Goal: Task Accomplishment & Management: Use online tool/utility

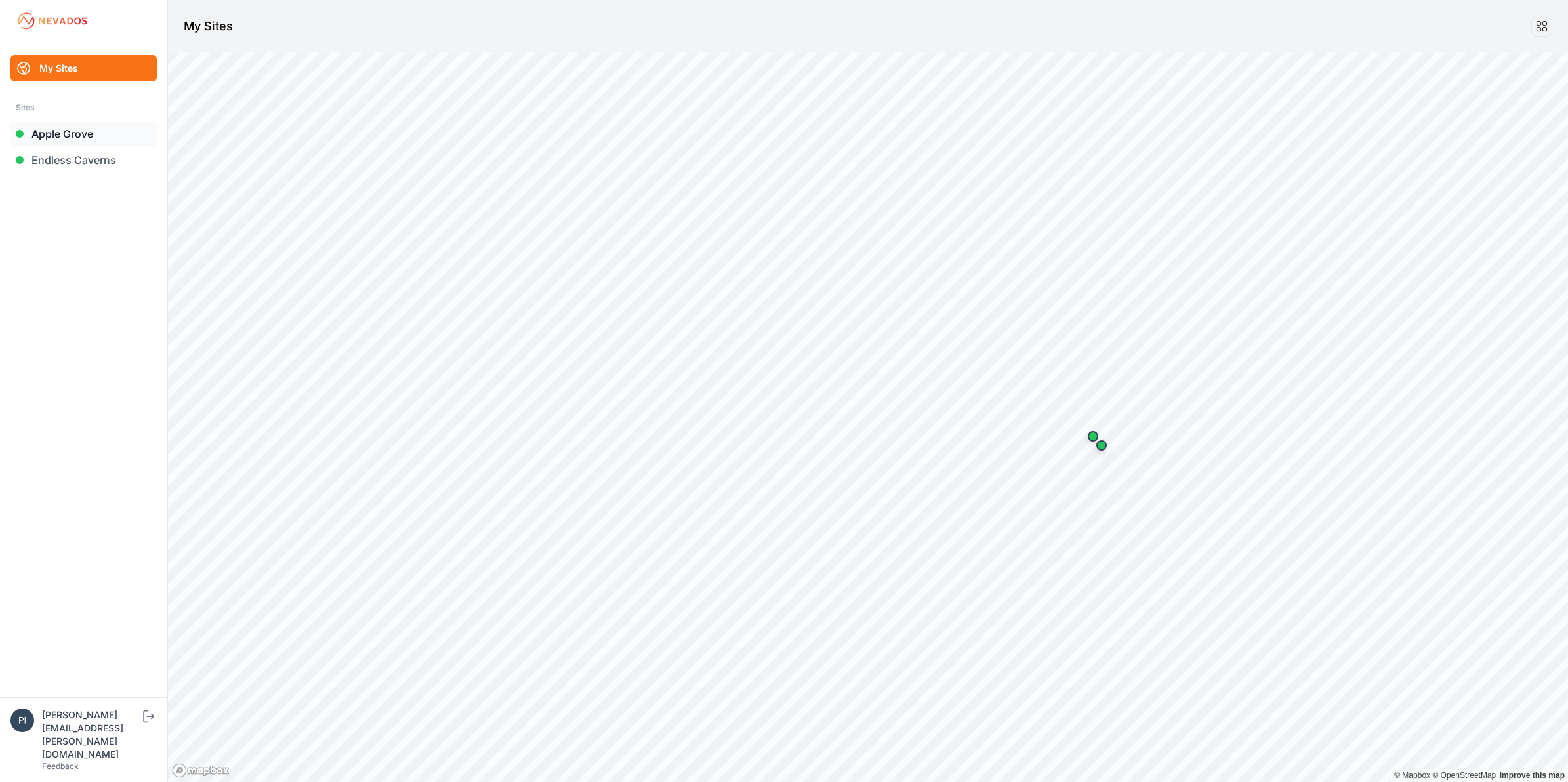
click at [71, 132] on link "Apple Grove" at bounding box center [83, 134] width 146 height 26
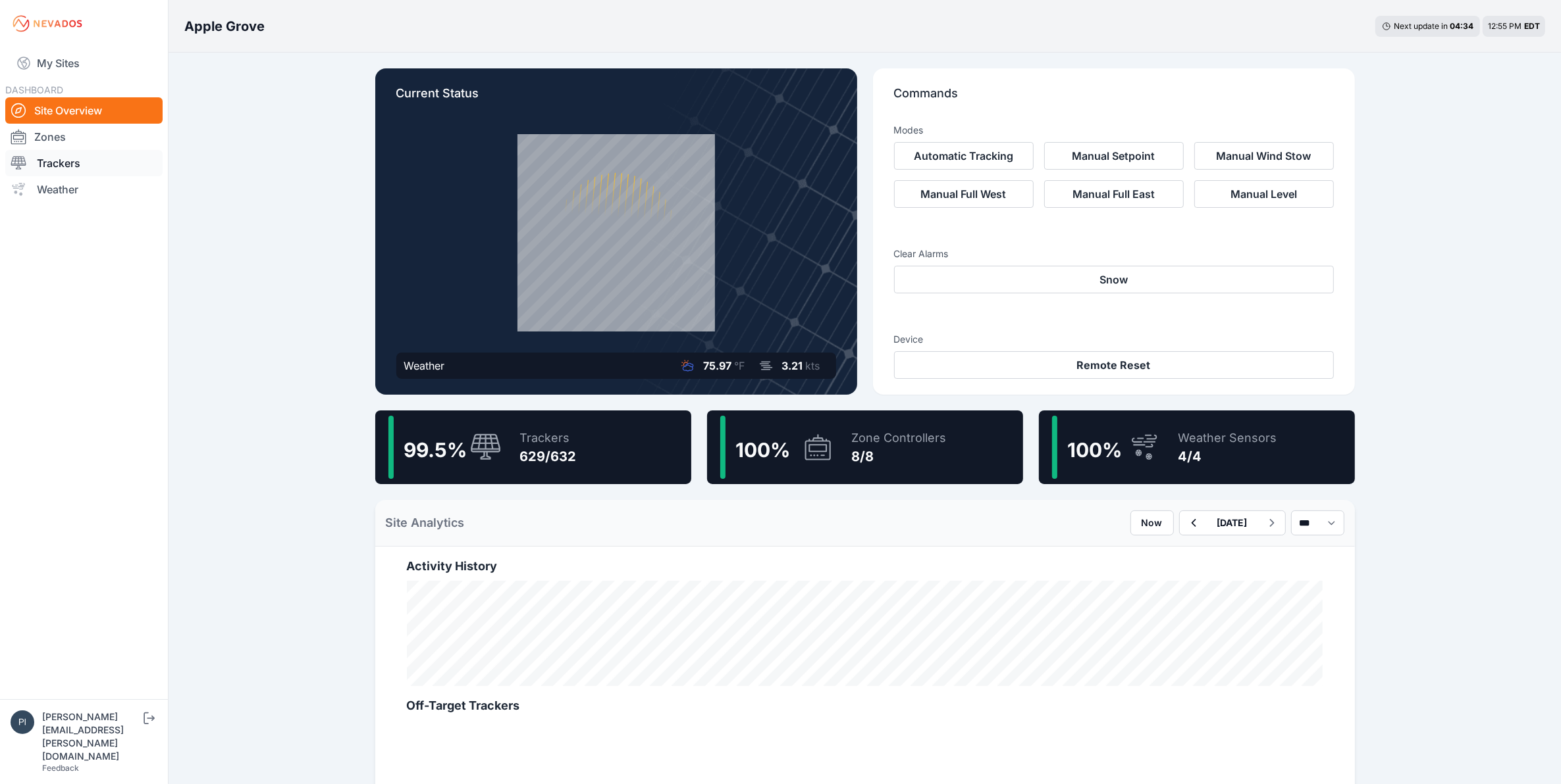
click at [90, 163] on link "Trackers" at bounding box center [84, 163] width 157 height 26
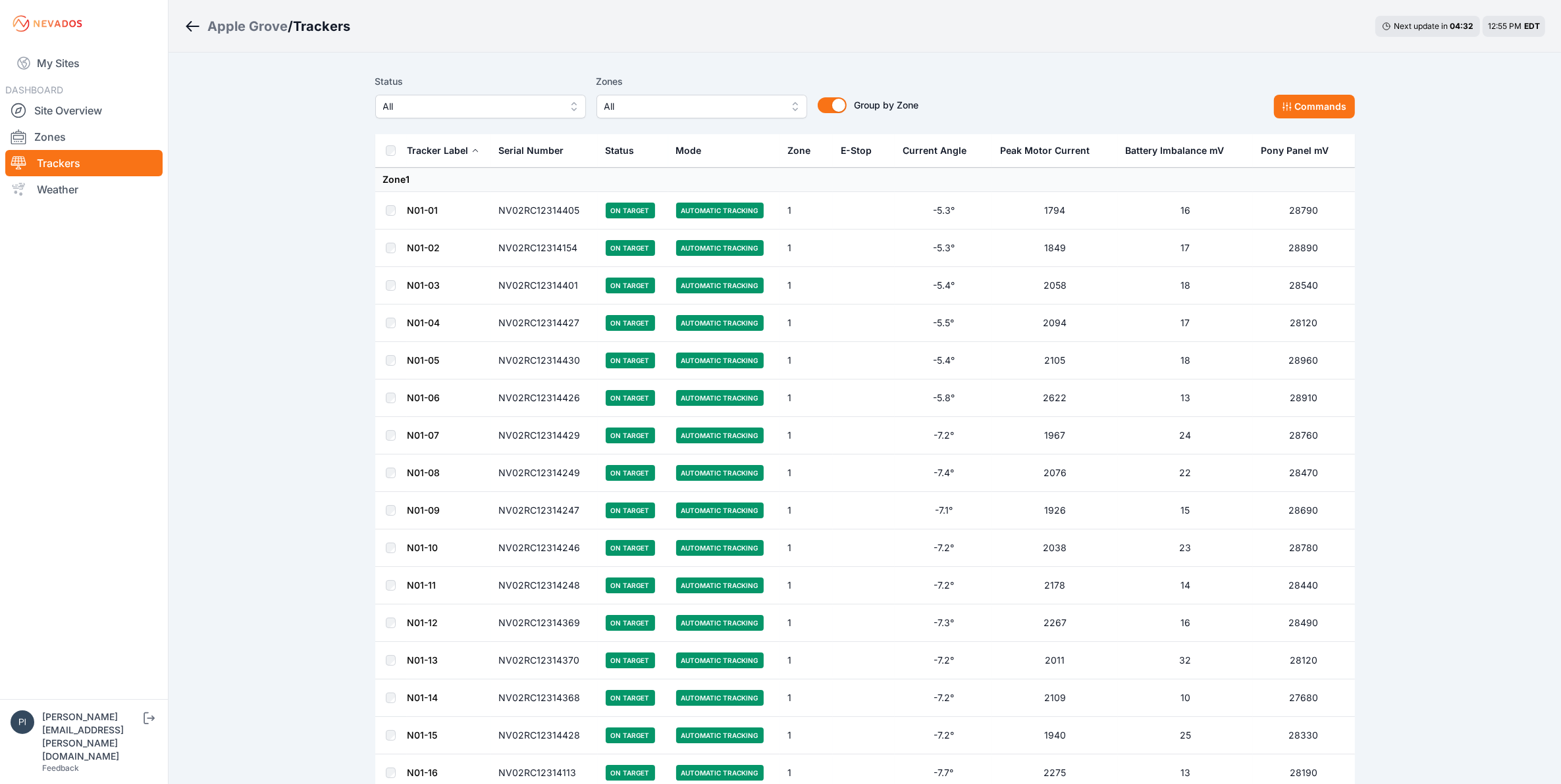
click at [488, 103] on span "All" at bounding box center [472, 107] width 176 height 16
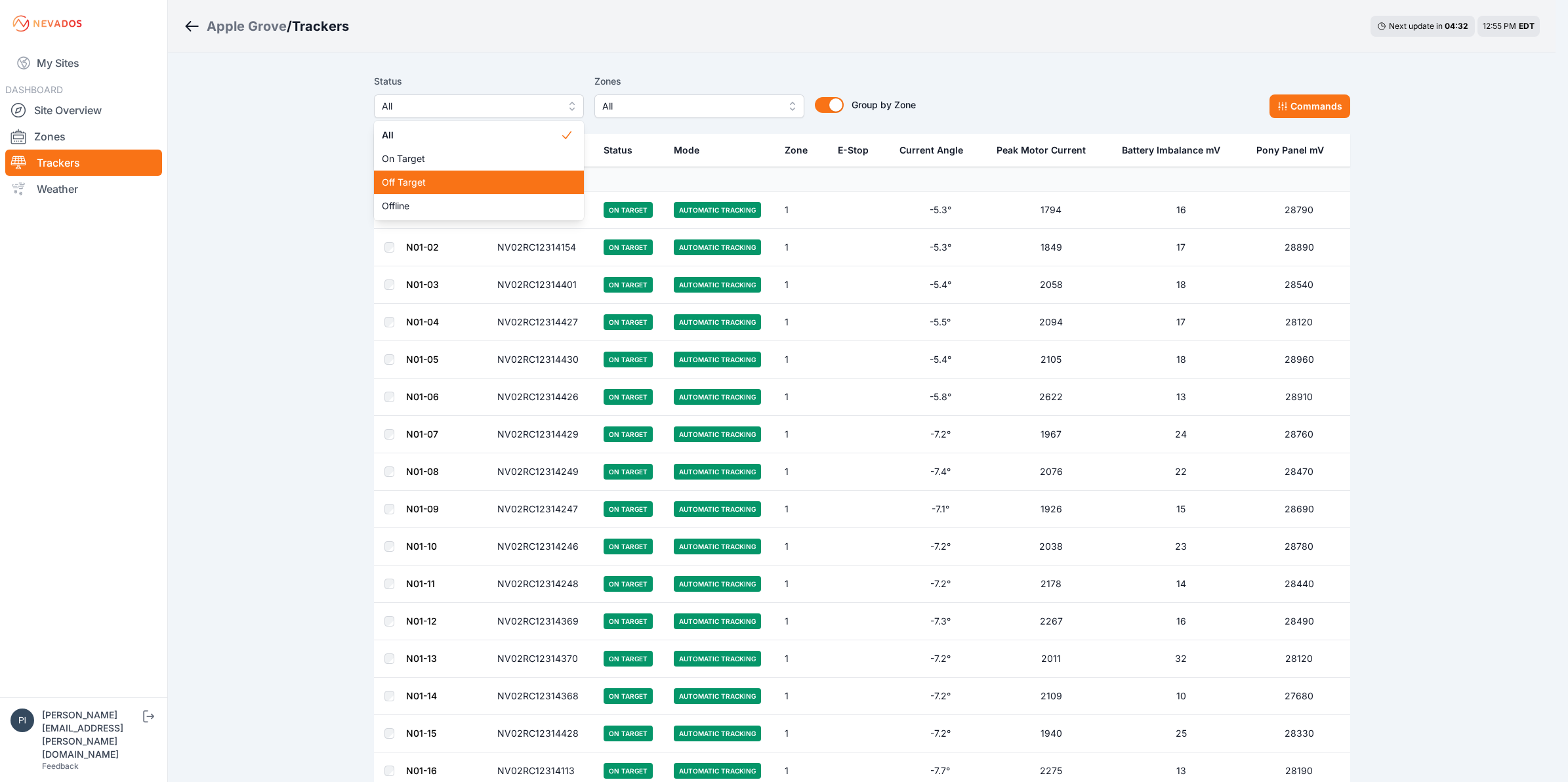
click at [481, 179] on span "Off Target" at bounding box center [471, 182] width 179 height 13
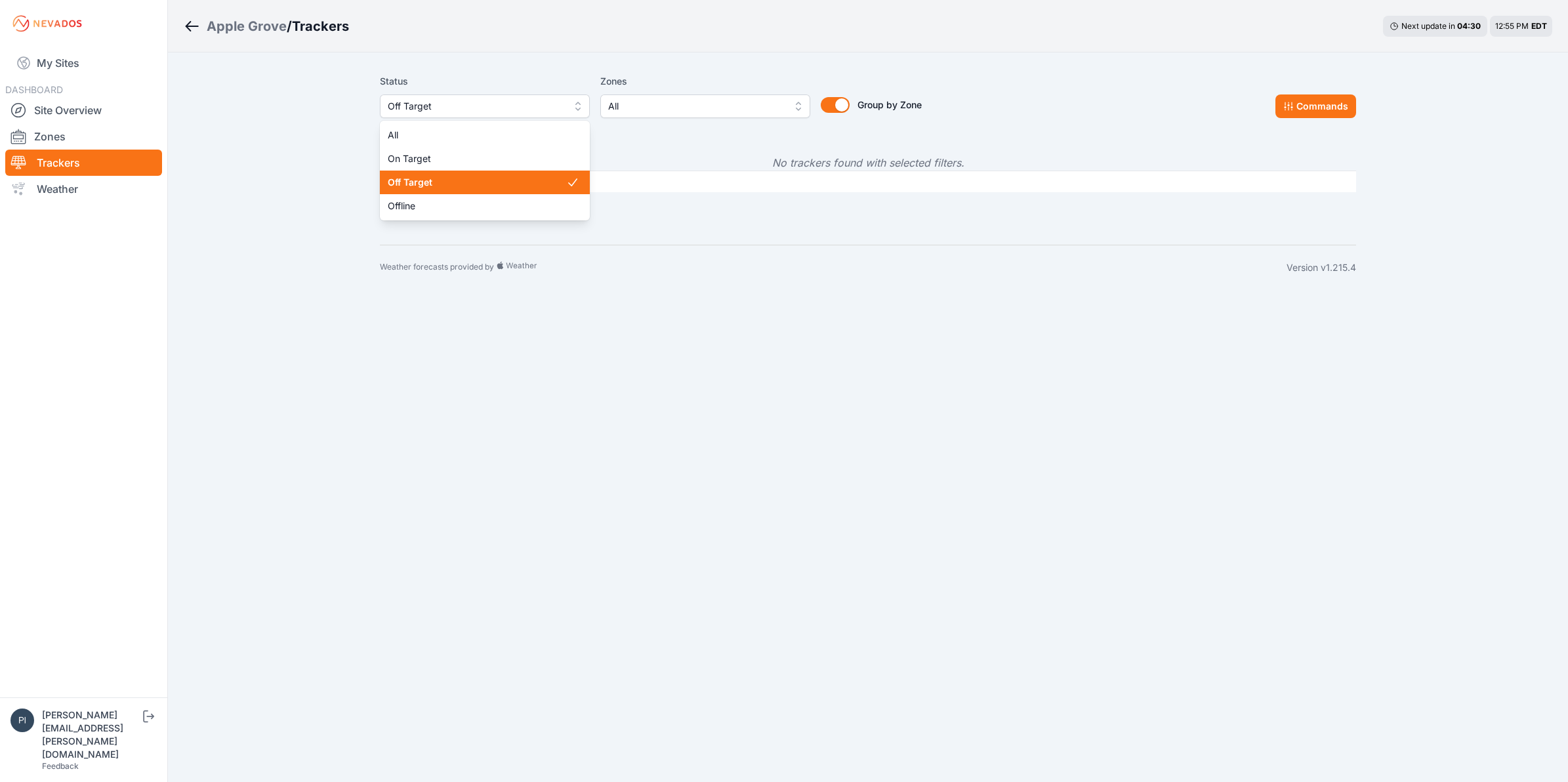
click at [489, 109] on span "Off Target" at bounding box center [475, 106] width 176 height 16
click at [474, 202] on span "Offline" at bounding box center [477, 206] width 179 height 13
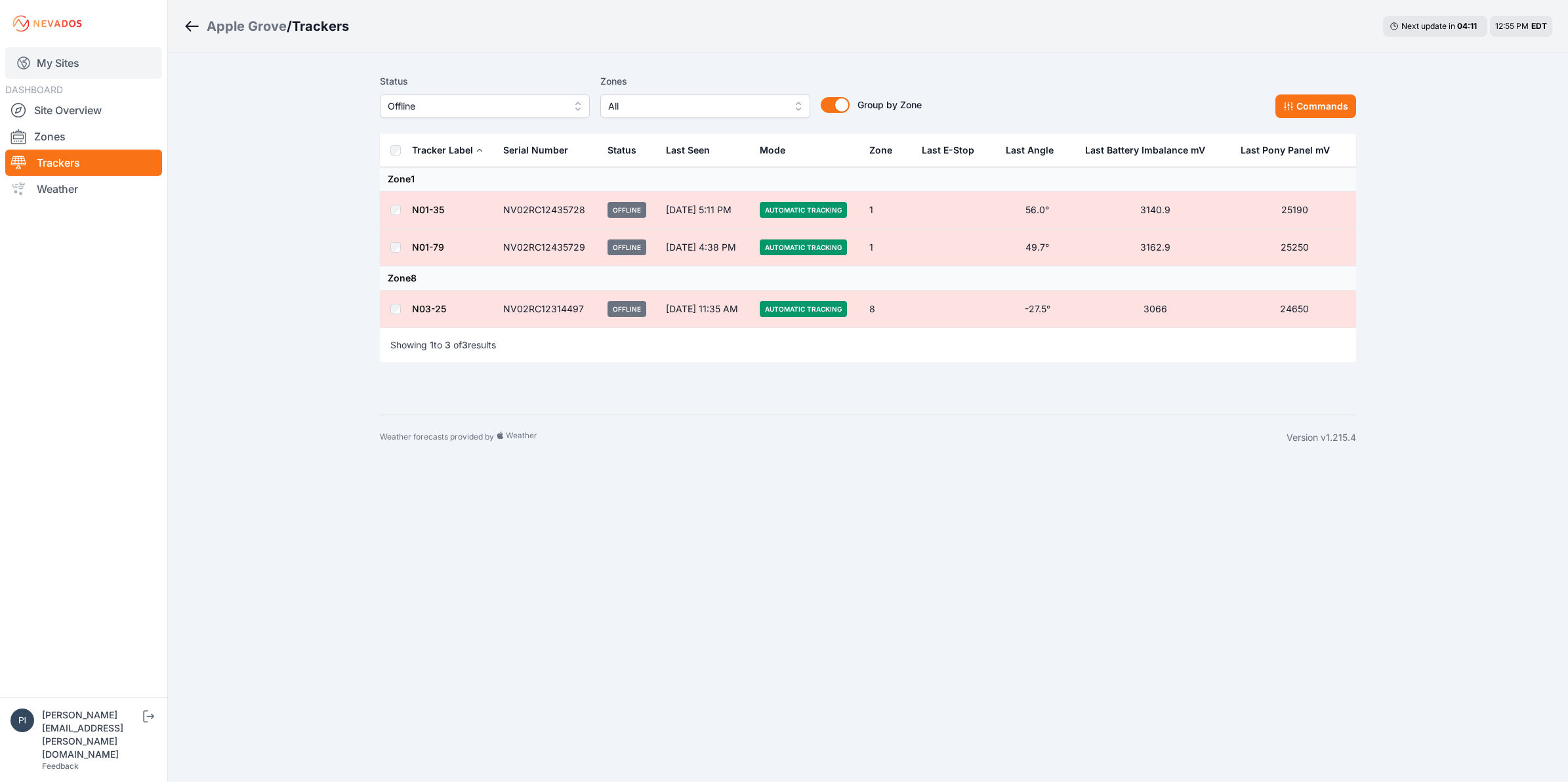
click at [83, 58] on link "My Sites" at bounding box center [83, 63] width 157 height 31
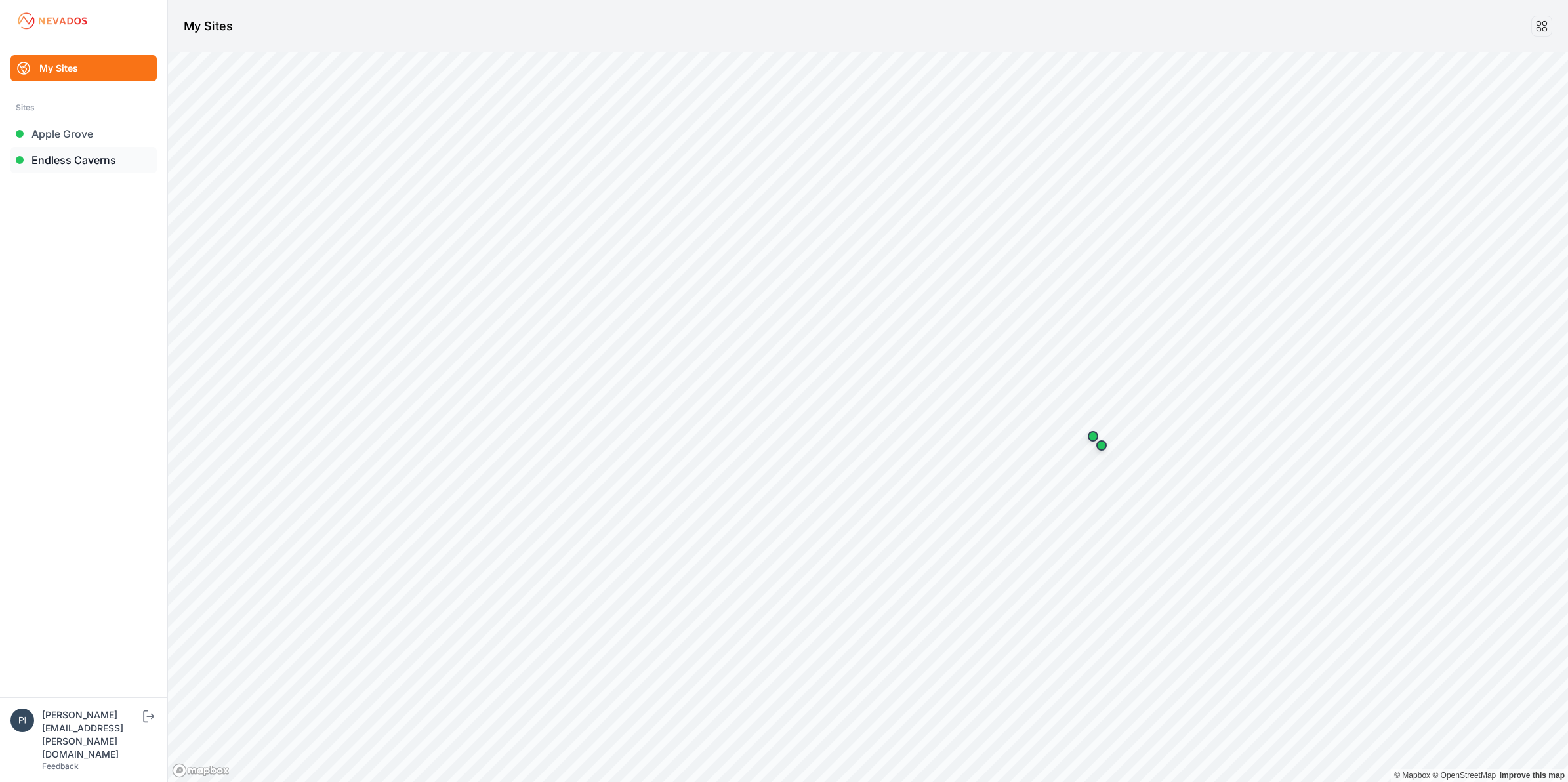
click at [93, 160] on link "Endless Caverns" at bounding box center [83, 160] width 146 height 26
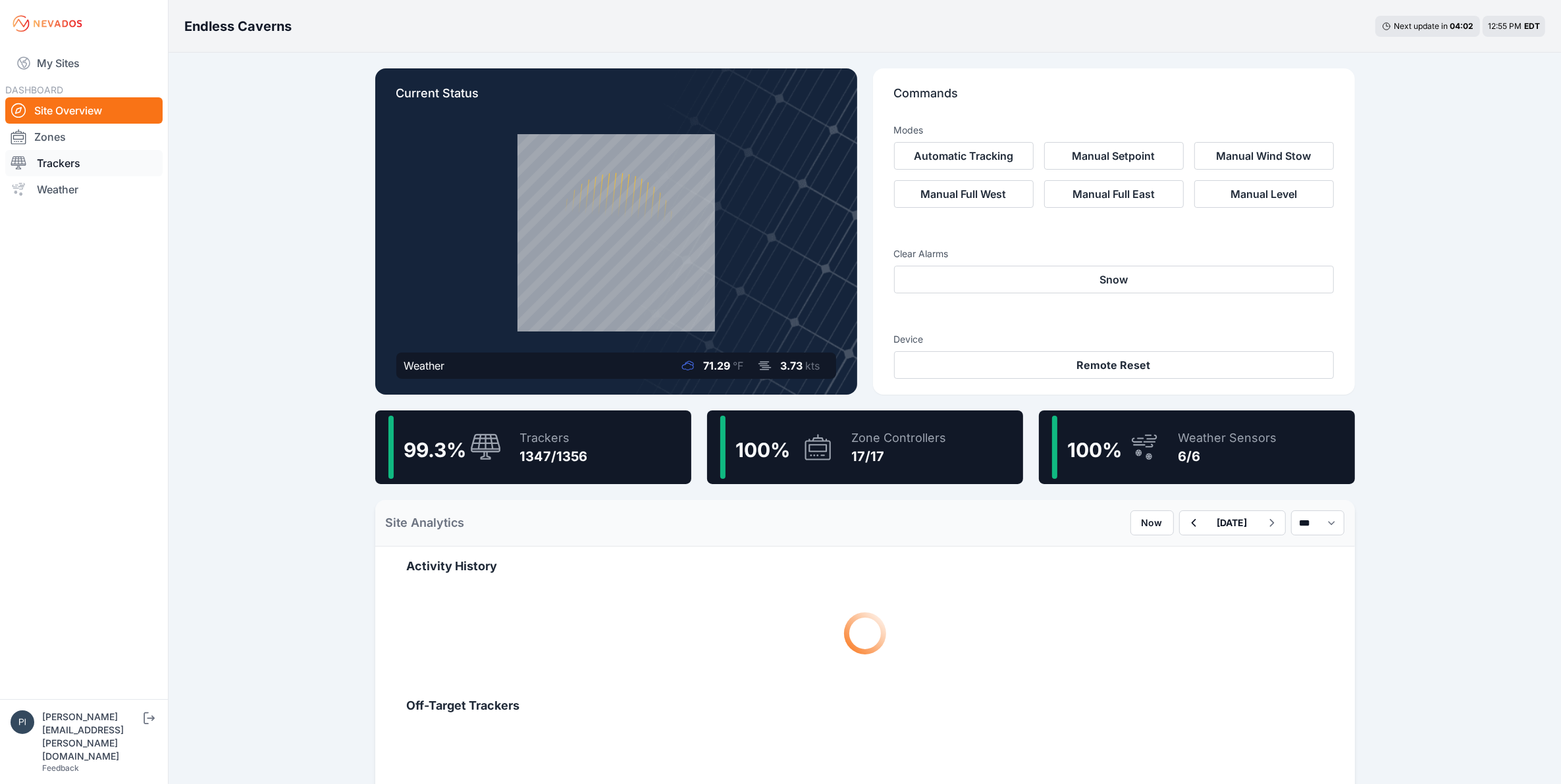
click at [84, 162] on link "Trackers" at bounding box center [84, 163] width 157 height 26
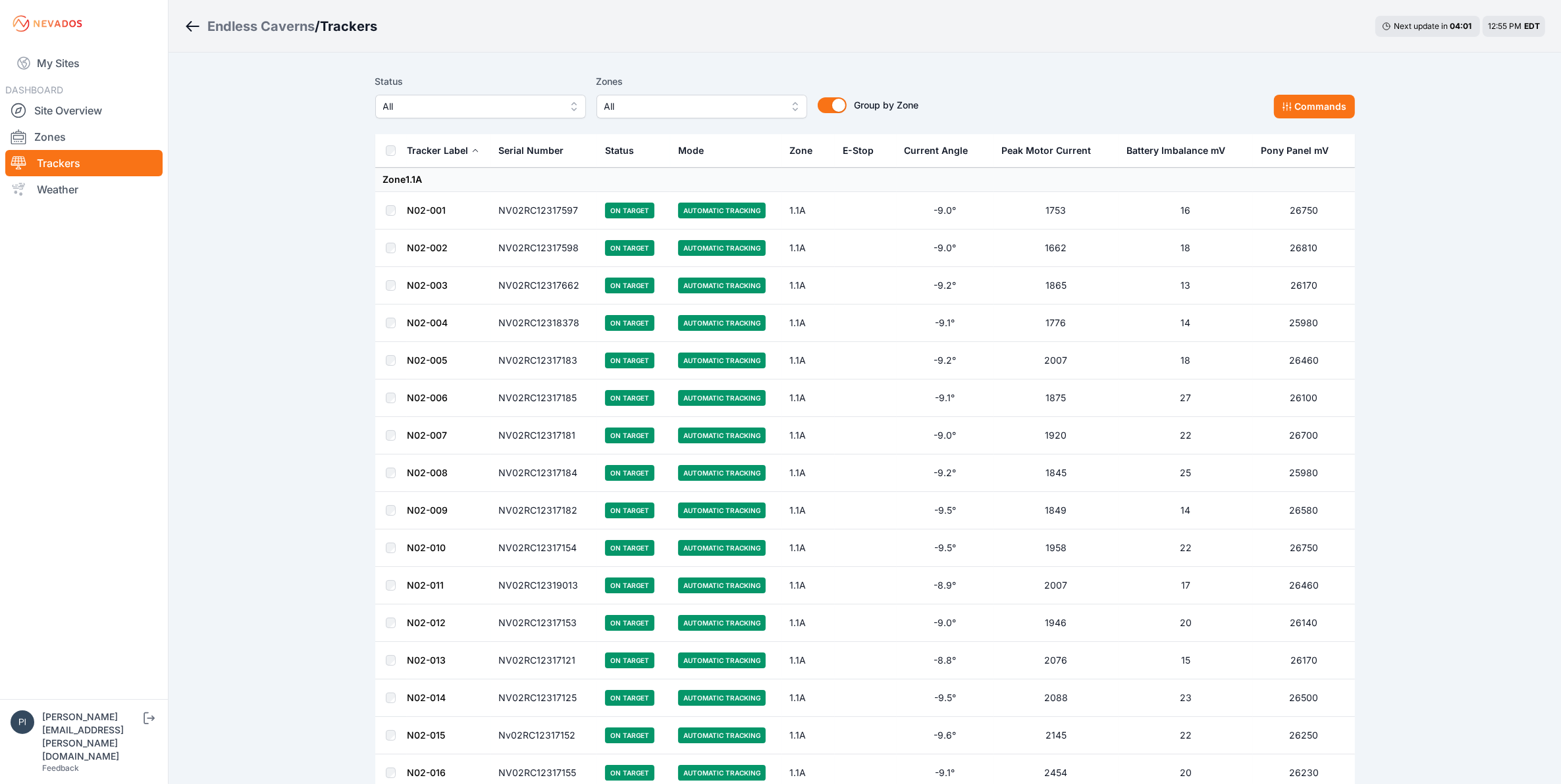
click at [432, 110] on span "All" at bounding box center [472, 107] width 176 height 16
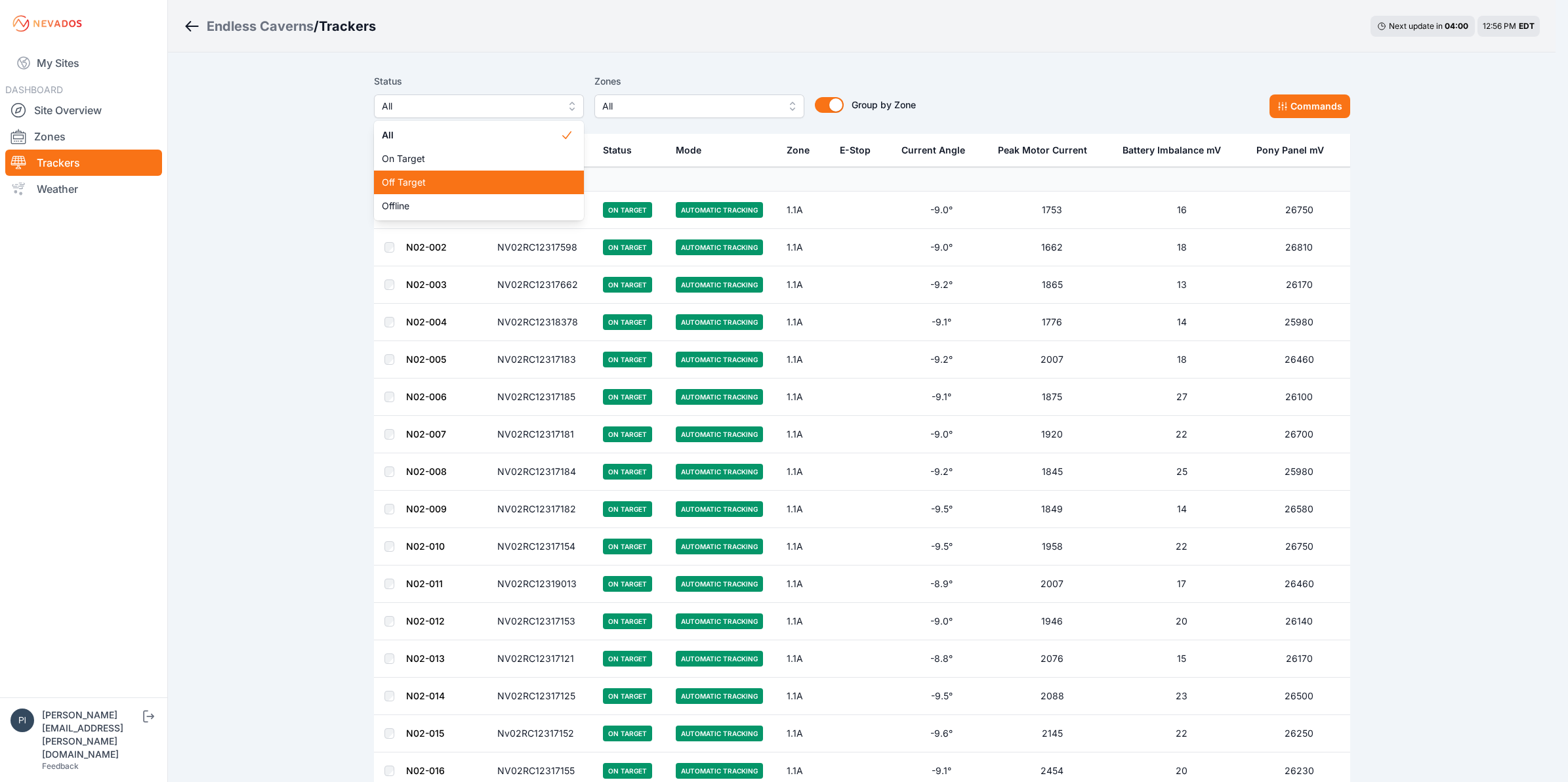
click at [429, 182] on span "Off Target" at bounding box center [471, 182] width 179 height 13
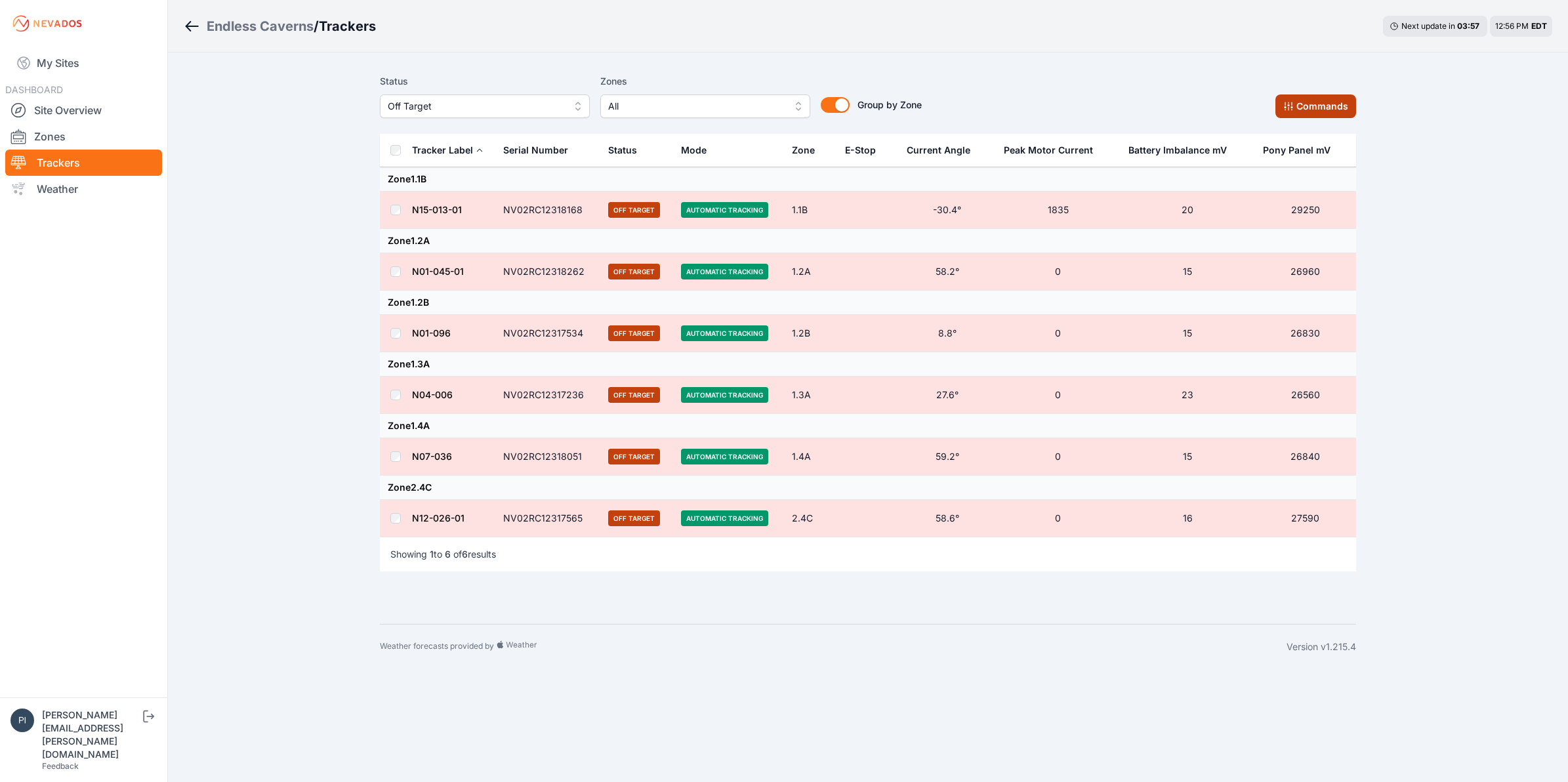
click at [1303, 102] on button "Commands" at bounding box center [1316, 106] width 81 height 24
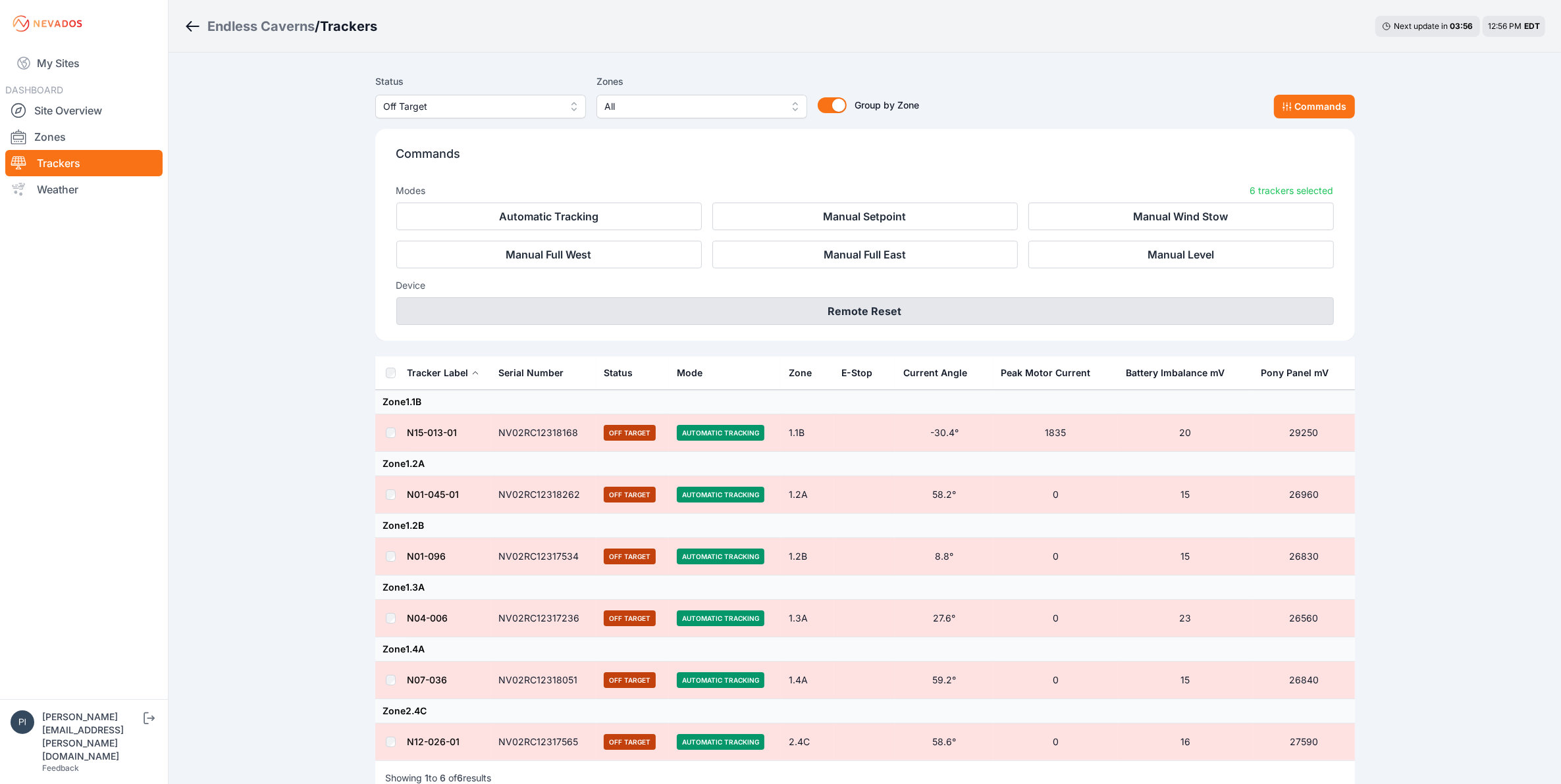
click at [901, 300] on button "Remote Reset" at bounding box center [865, 311] width 938 height 28
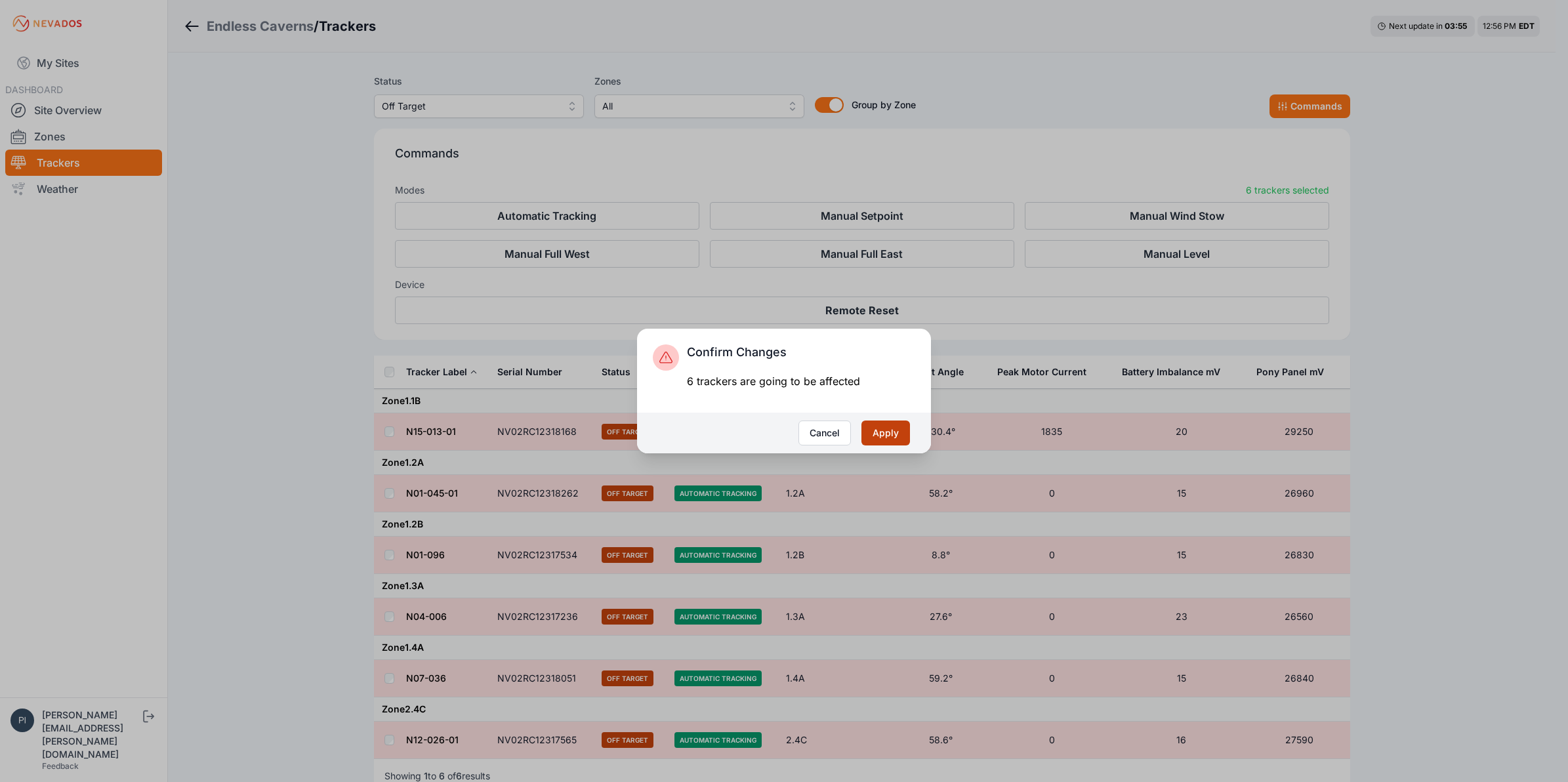
click at [883, 430] on button "Apply" at bounding box center [886, 433] width 49 height 25
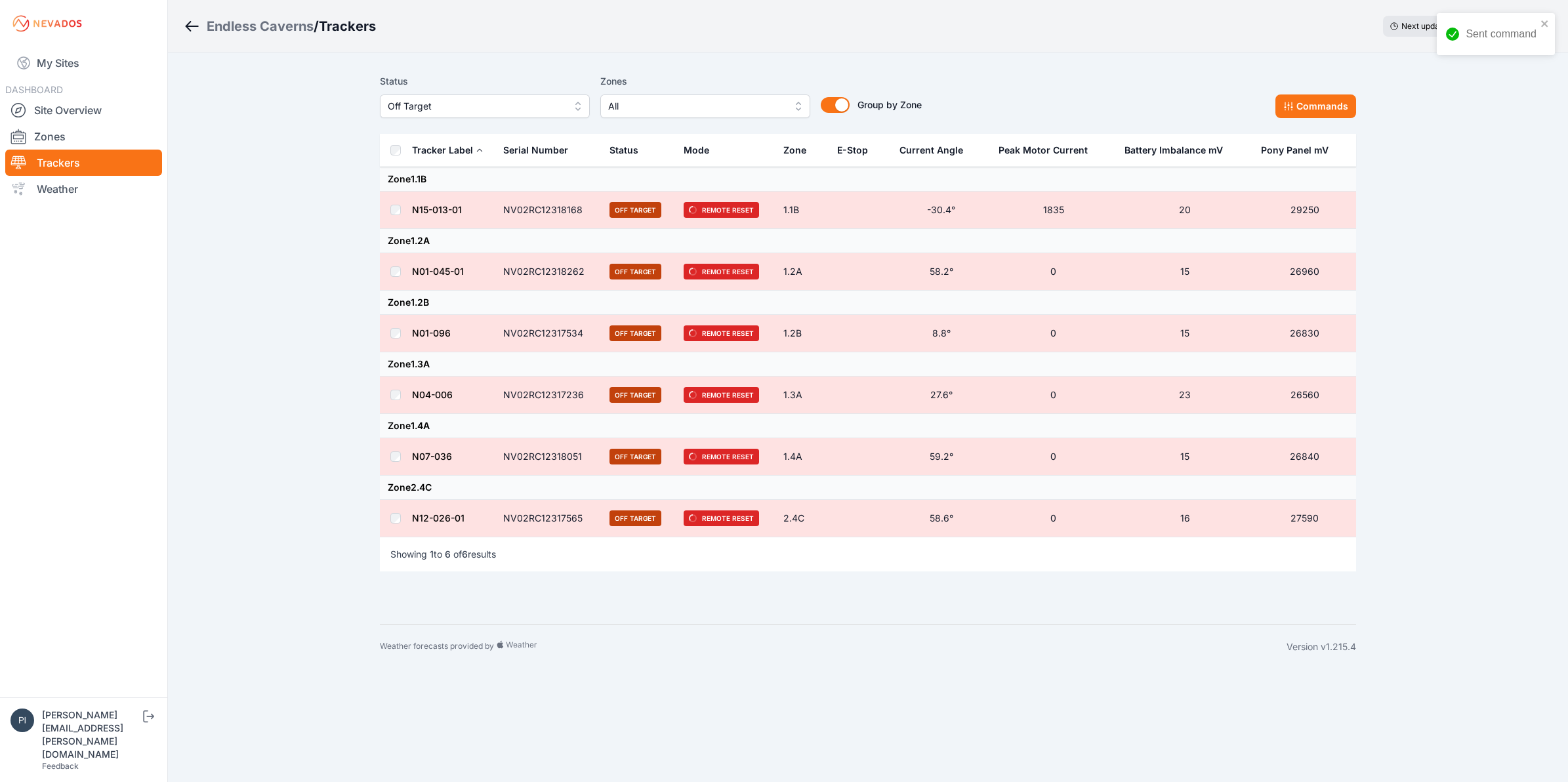
click at [83, 66] on link "My Sites" at bounding box center [83, 63] width 157 height 31
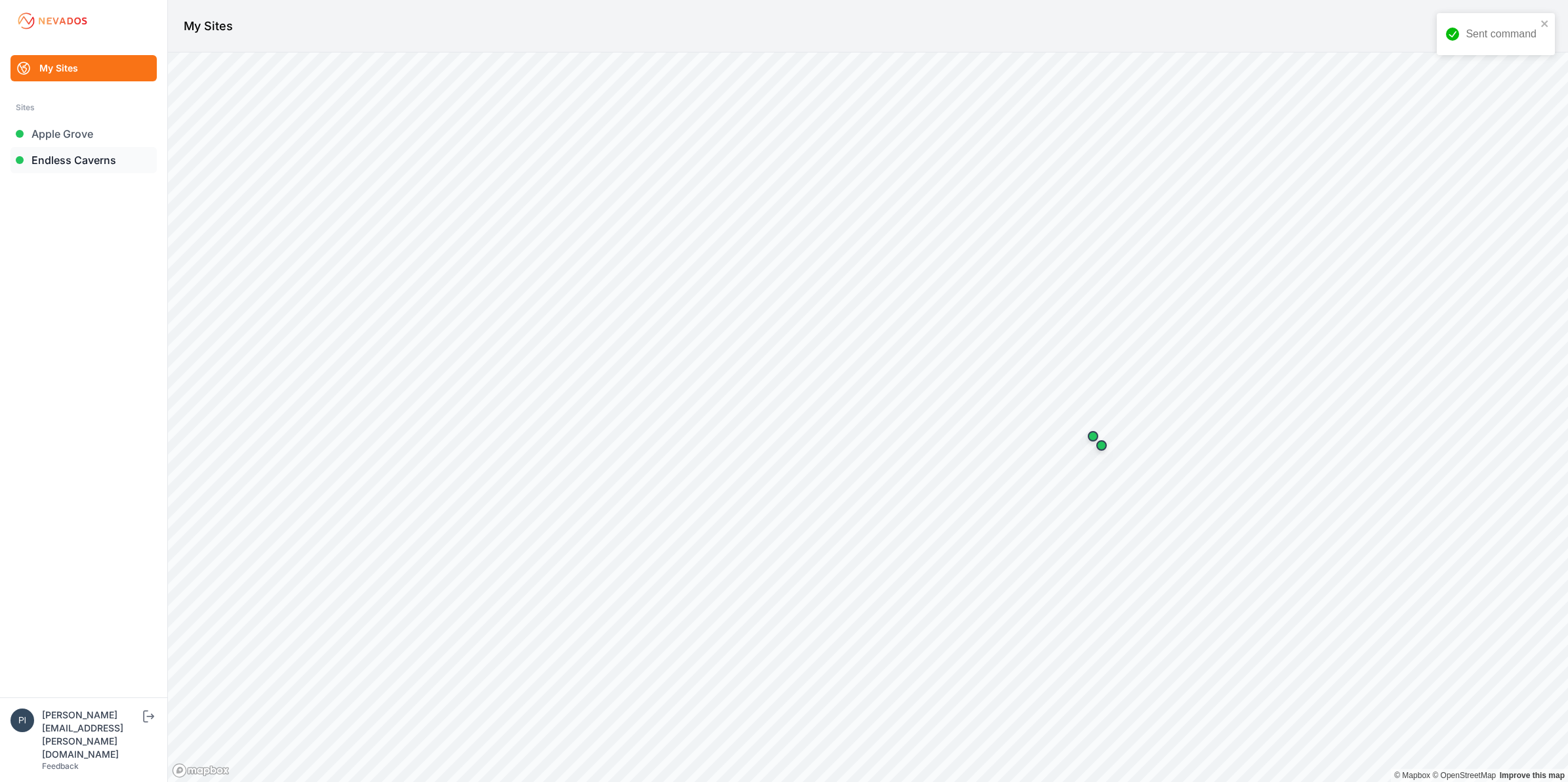
click at [76, 160] on link "Endless Caverns" at bounding box center [83, 160] width 146 height 26
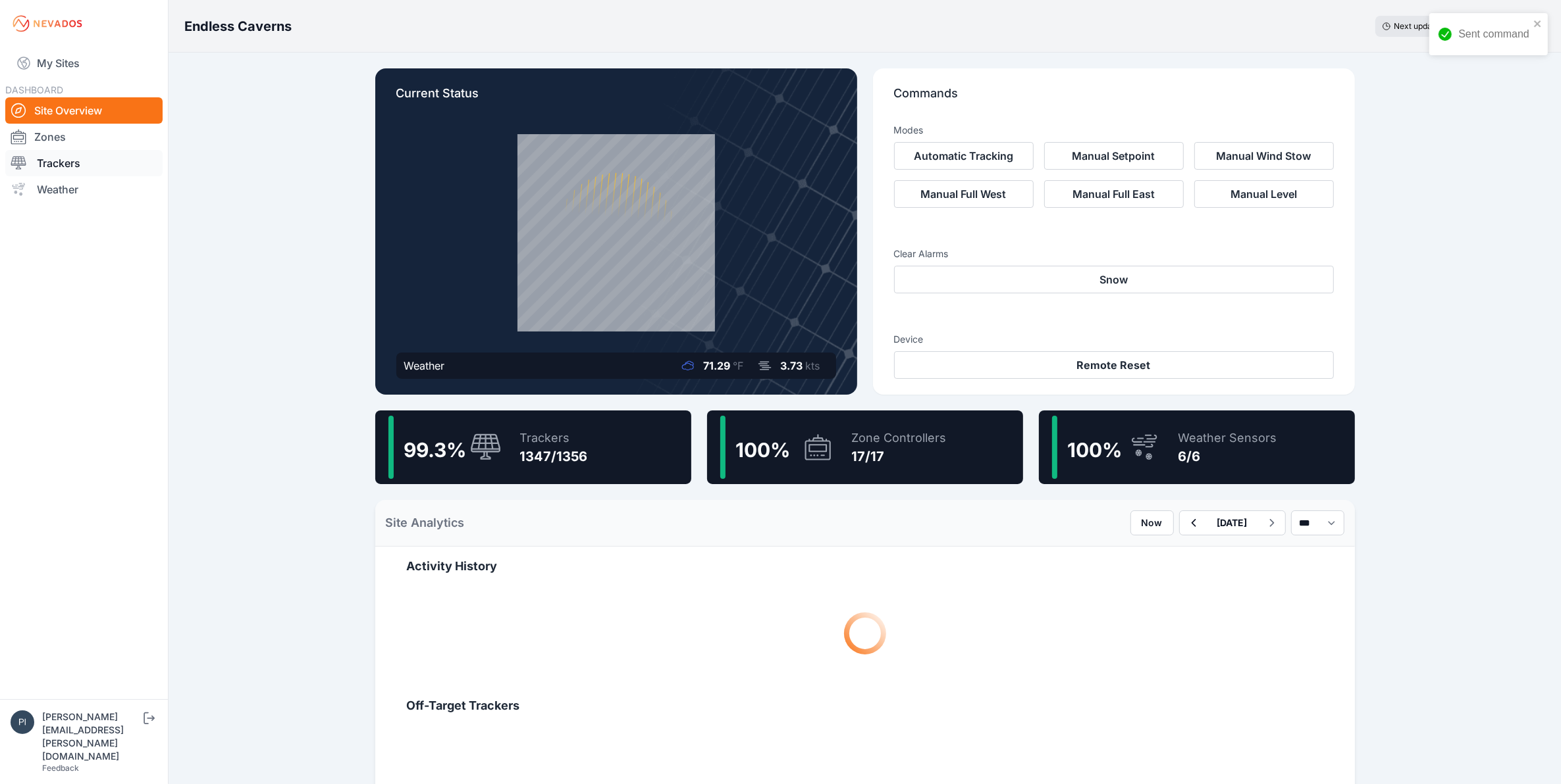
click at [96, 170] on link "Trackers" at bounding box center [84, 163] width 157 height 26
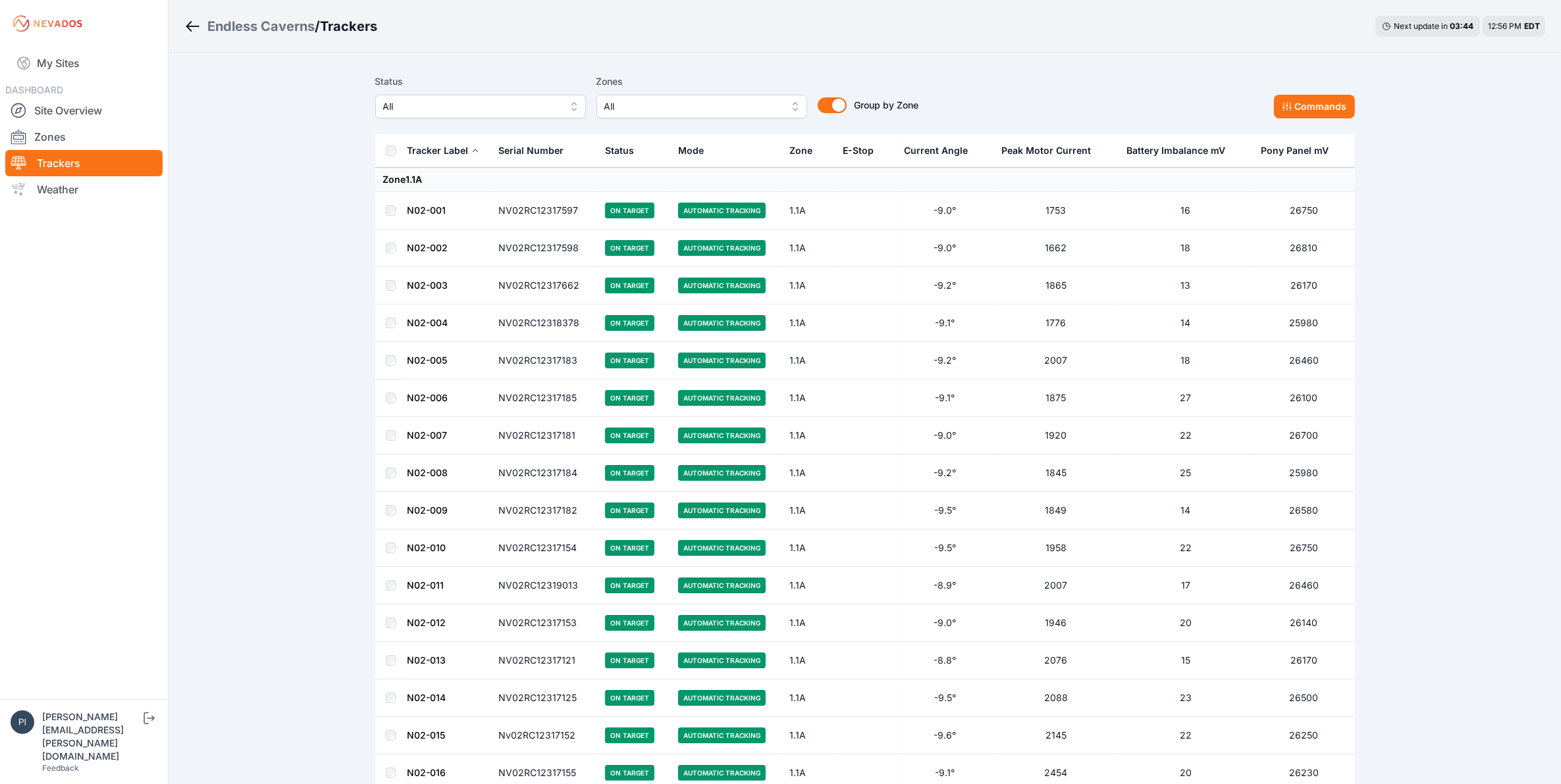
click at [505, 110] on span "All" at bounding box center [472, 107] width 176 height 16
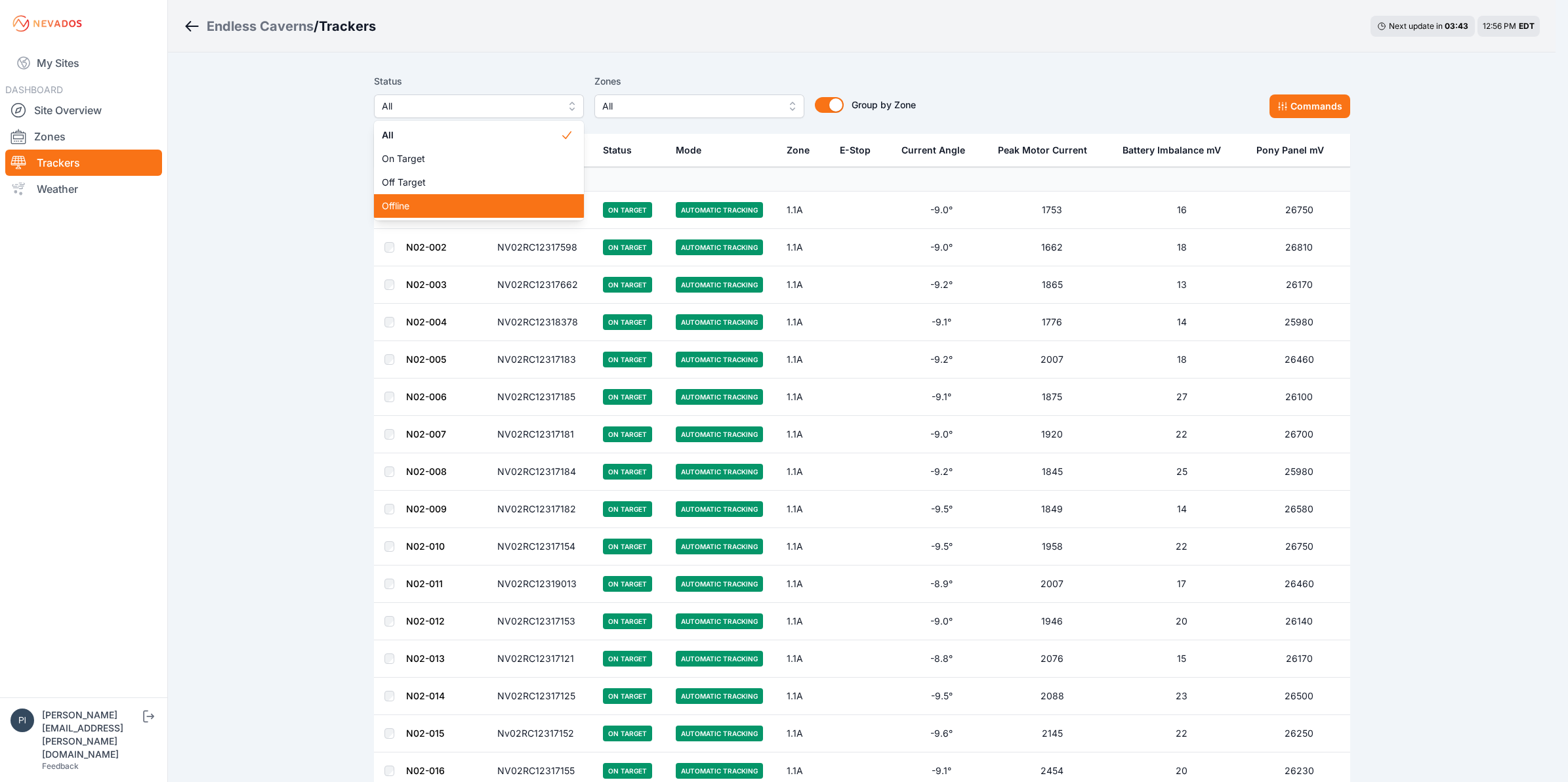
click at [475, 214] on div "Offline" at bounding box center [478, 206] width 210 height 24
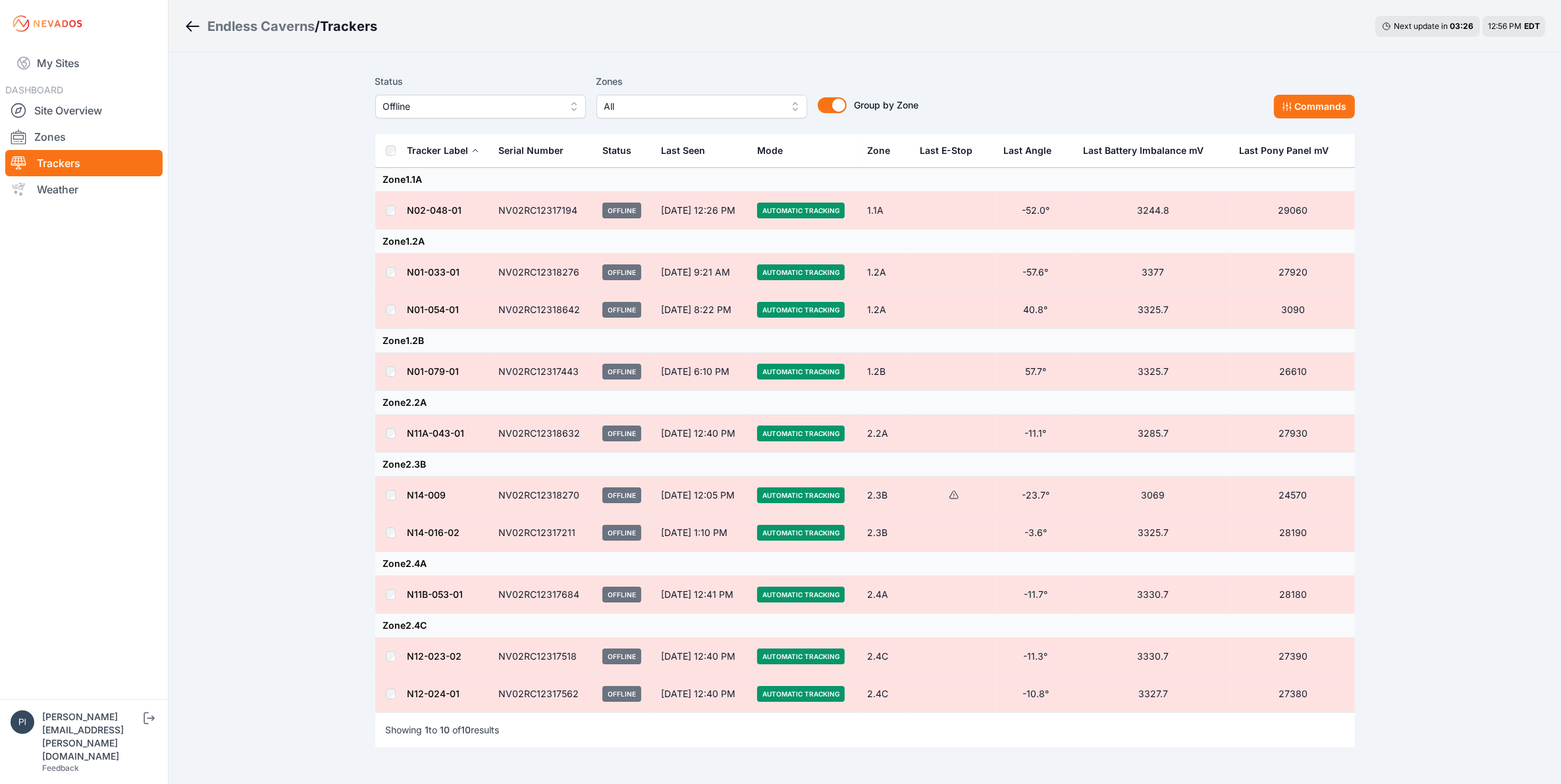
click at [384, 438] on td at bounding box center [390, 434] width 31 height 38
click at [1328, 119] on button "Commands" at bounding box center [1314, 107] width 81 height 24
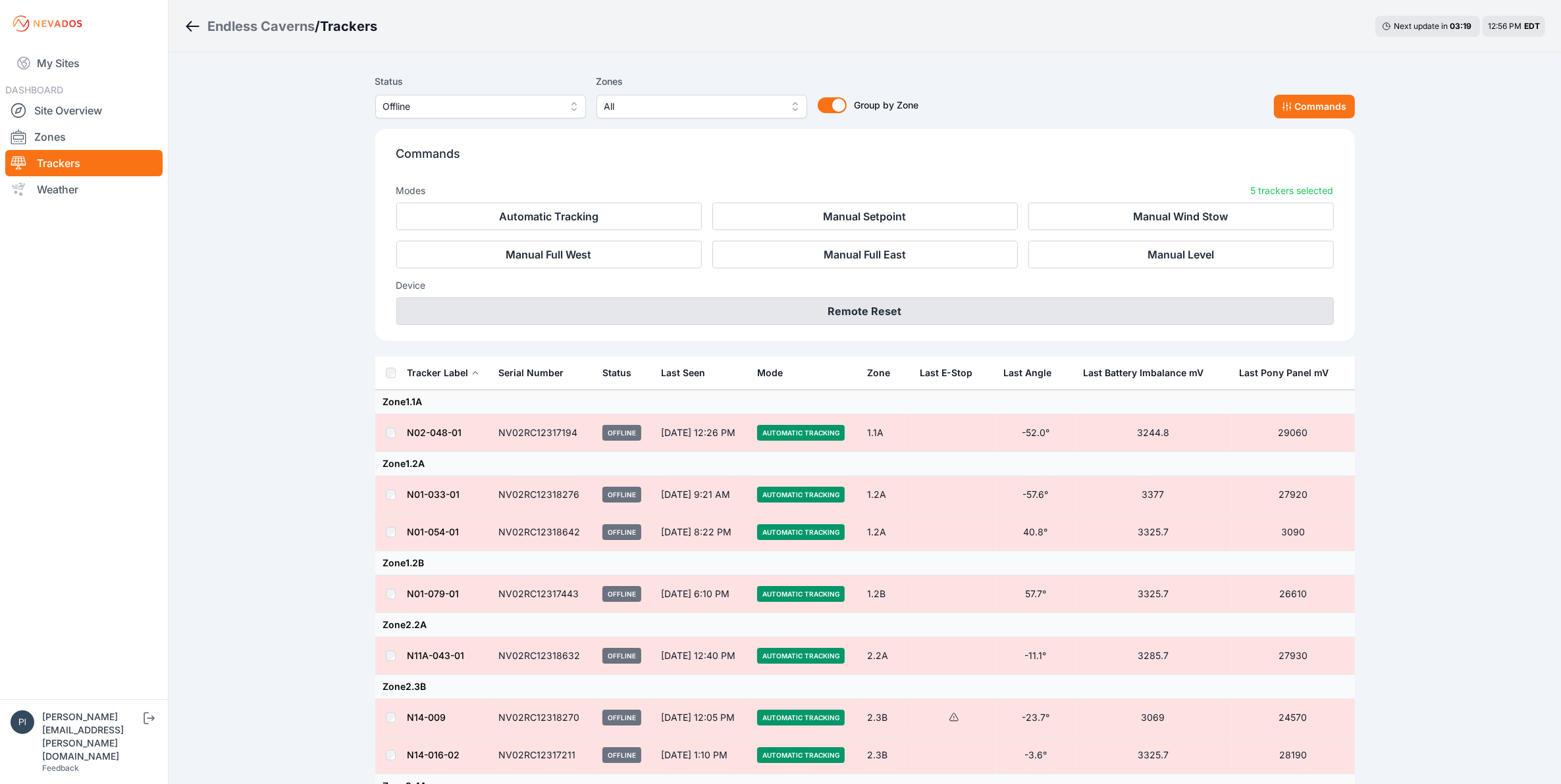
click at [937, 317] on button "Remote Reset" at bounding box center [865, 311] width 938 height 28
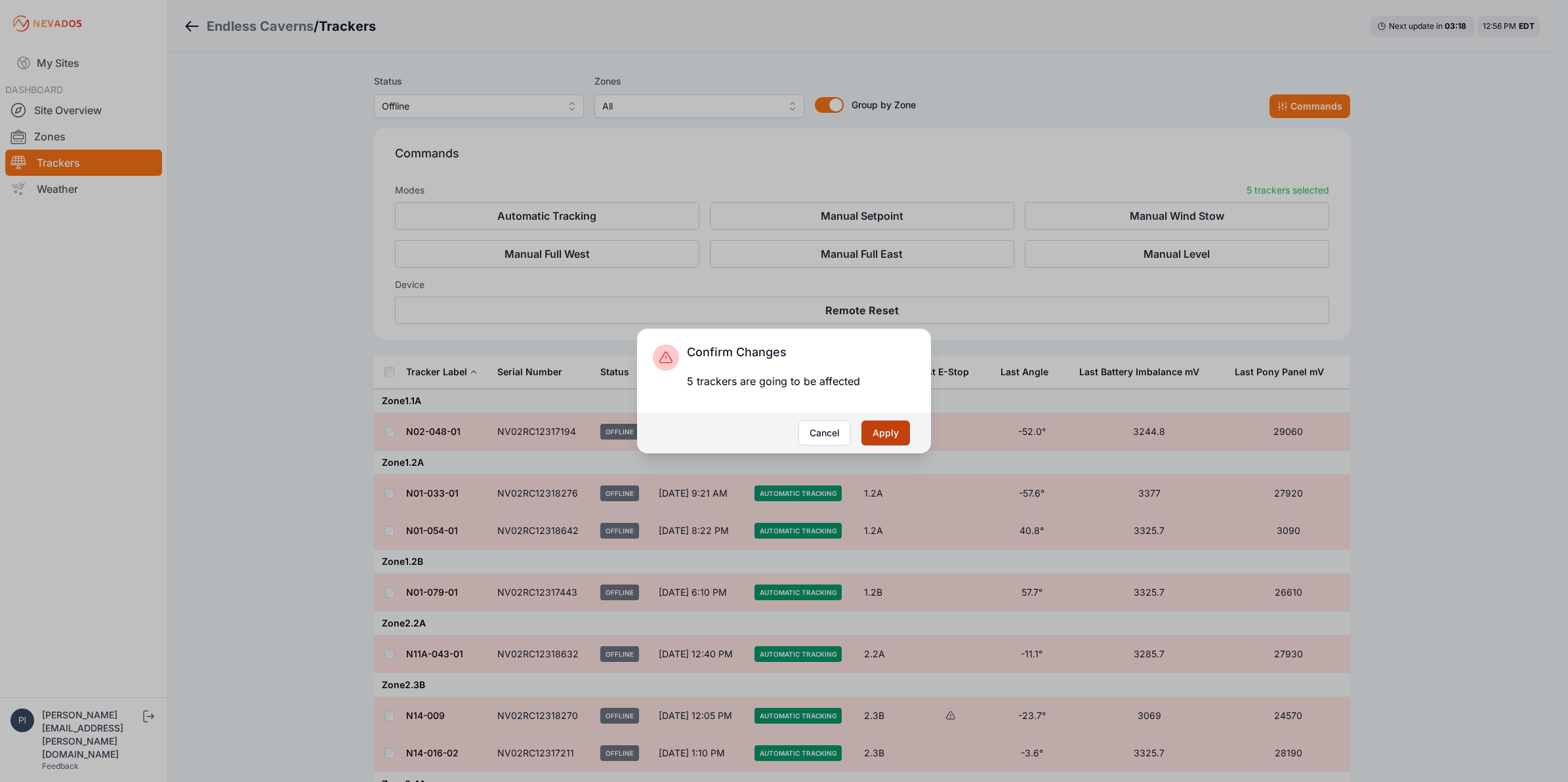
click at [886, 432] on button "Apply" at bounding box center [886, 433] width 49 height 25
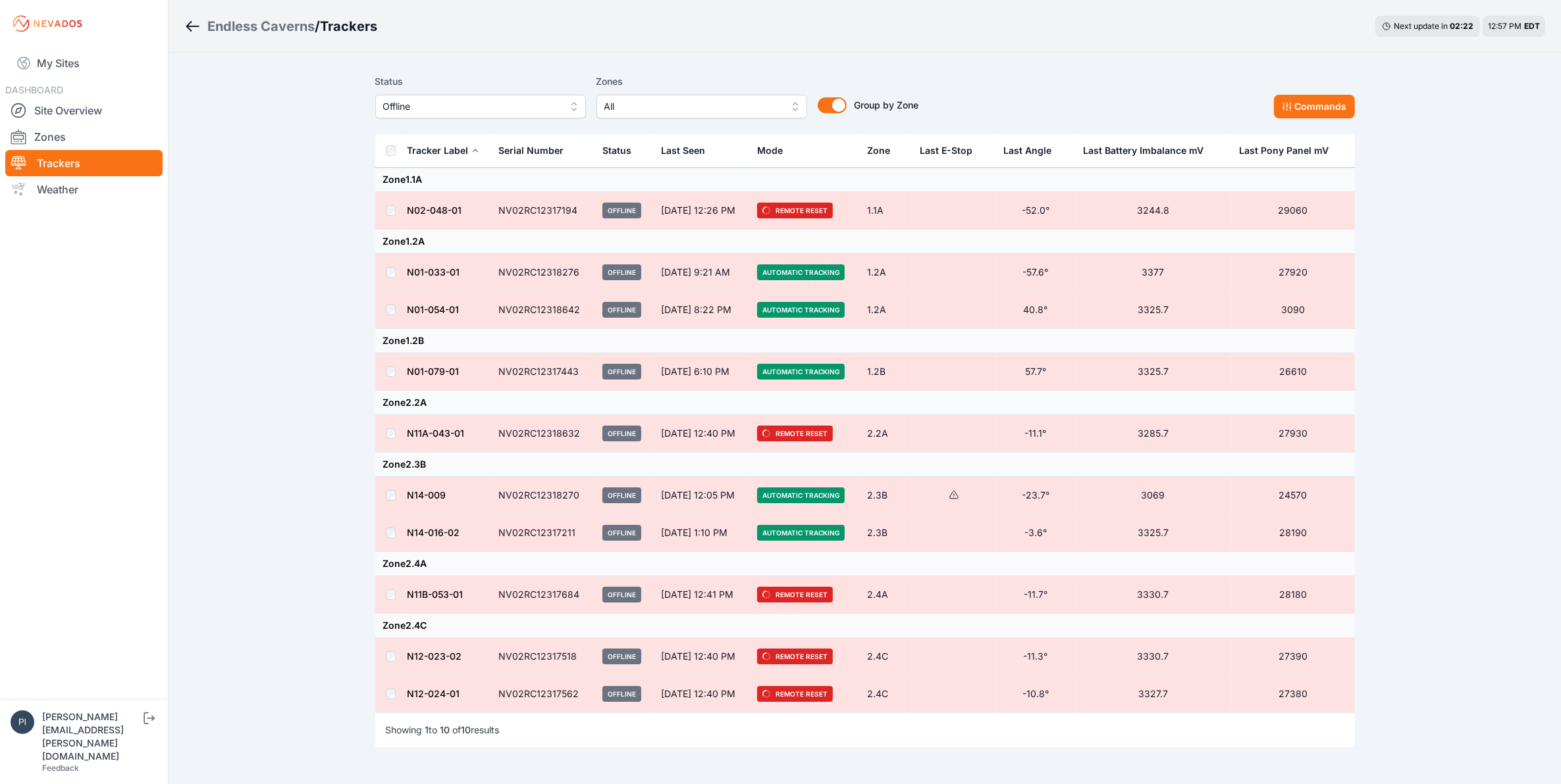
click at [261, 372] on div "Endless Caverns / Trackers Next update in 02 : 22 12:57 PM EDT Status Offline Z…" at bounding box center [780, 422] width 1561 height 845
click at [97, 64] on link "My Sites" at bounding box center [84, 63] width 157 height 31
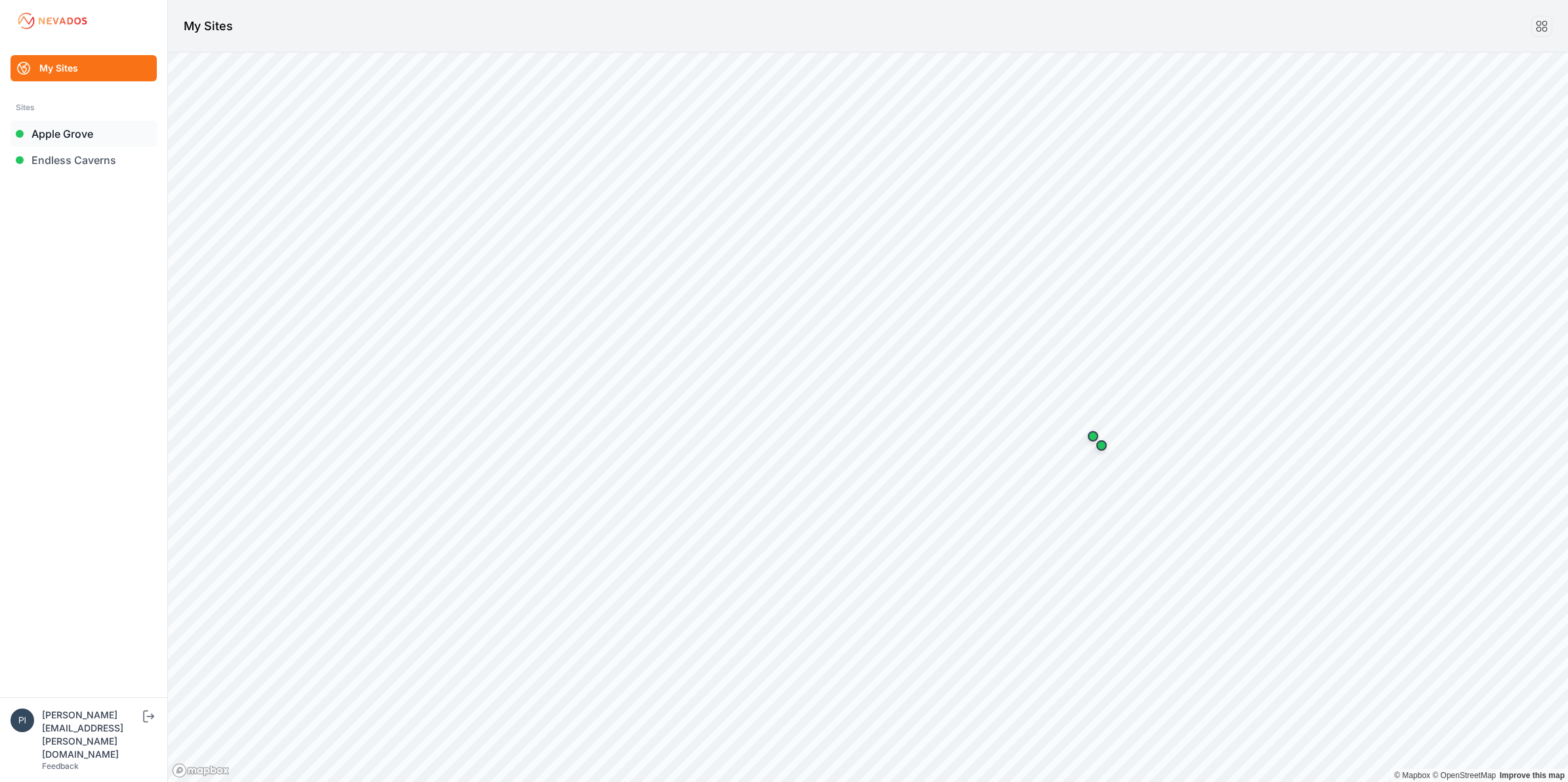
click at [70, 130] on link "Apple Grove" at bounding box center [83, 134] width 146 height 26
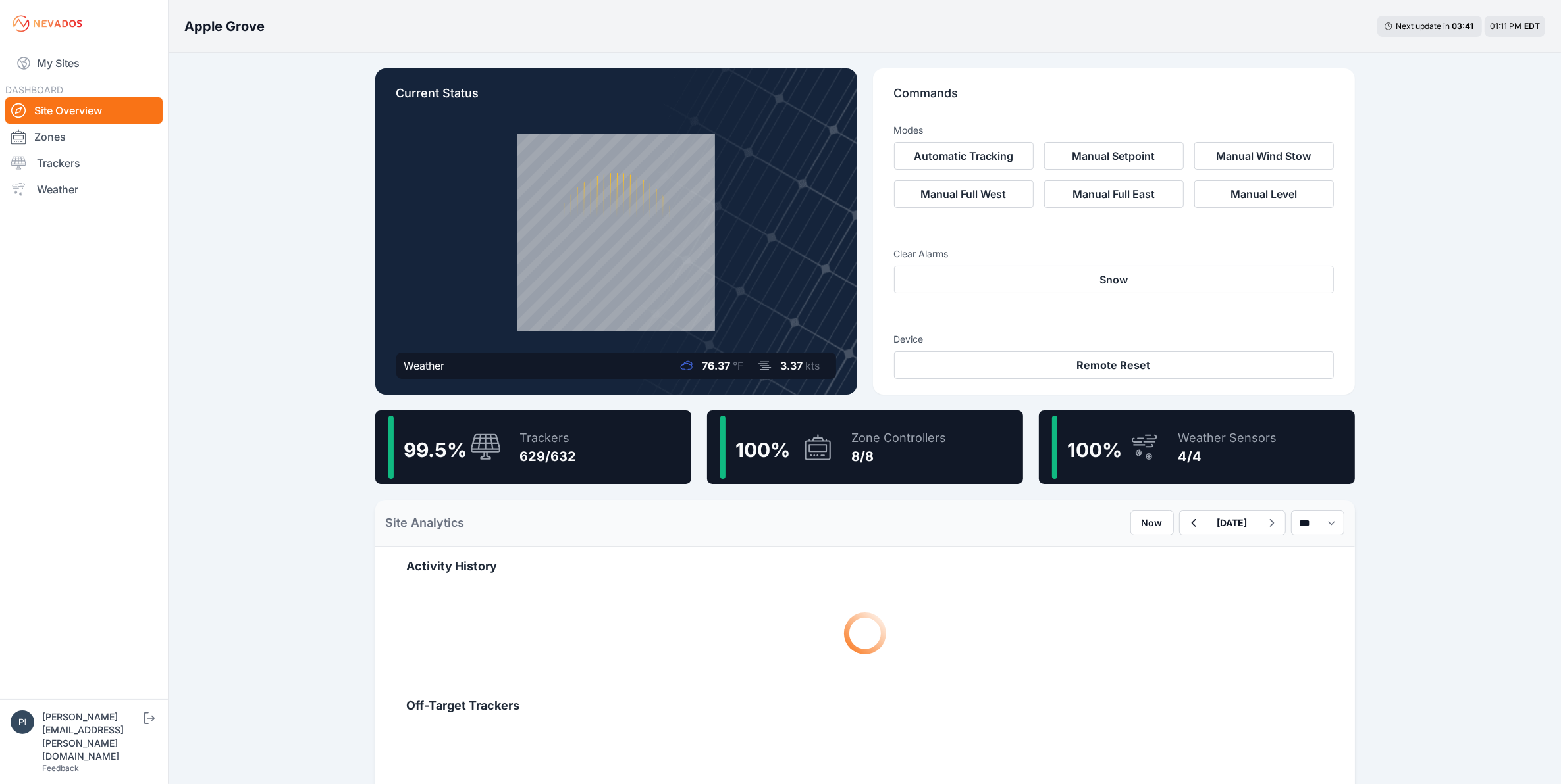
click at [73, 166] on link "Trackers" at bounding box center [84, 163] width 157 height 26
